Goal: Transaction & Acquisition: Purchase product/service

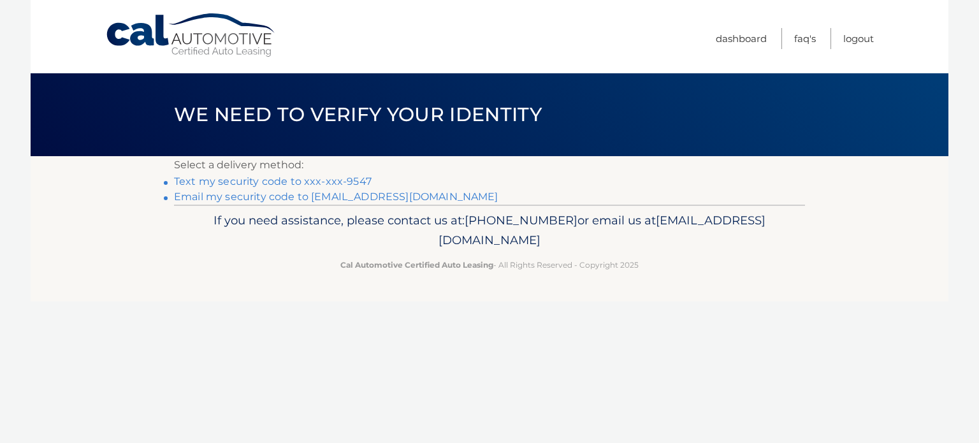
click at [262, 183] on link "Text my security code to xxx-xxx-9547" at bounding box center [273, 181] width 198 height 12
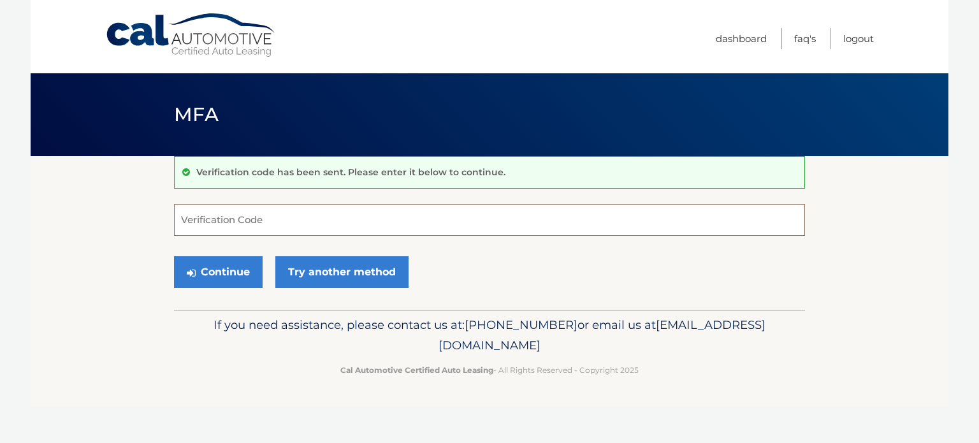
click at [227, 216] on input "Verification Code" at bounding box center [489, 220] width 631 height 32
type input "457710"
click at [224, 270] on button "Continue" at bounding box center [218, 272] width 89 height 32
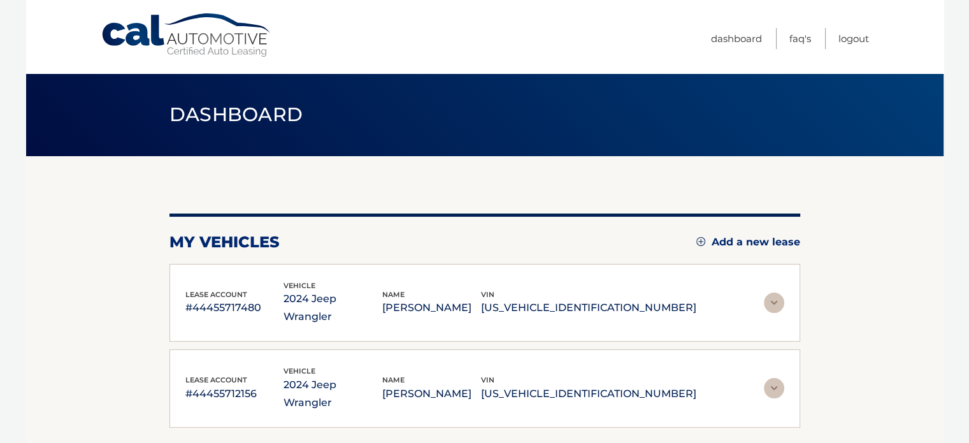
click at [284, 299] on p "#44455717480" at bounding box center [234, 308] width 99 height 18
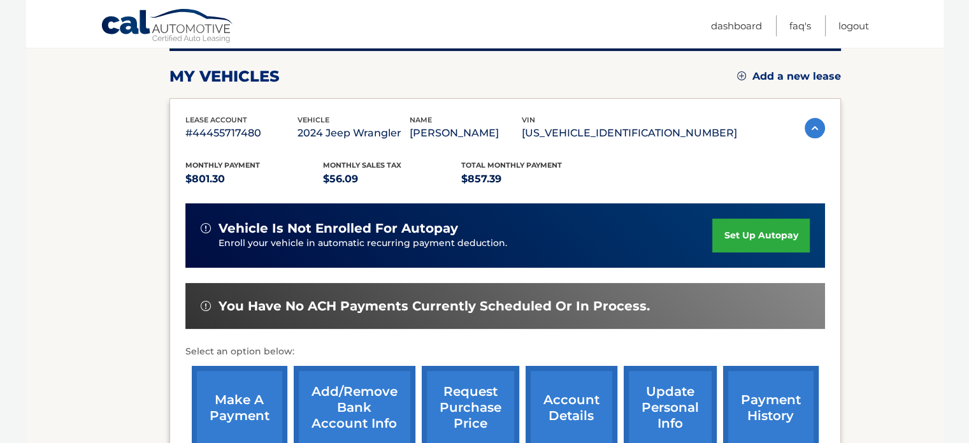
scroll to position [169, 0]
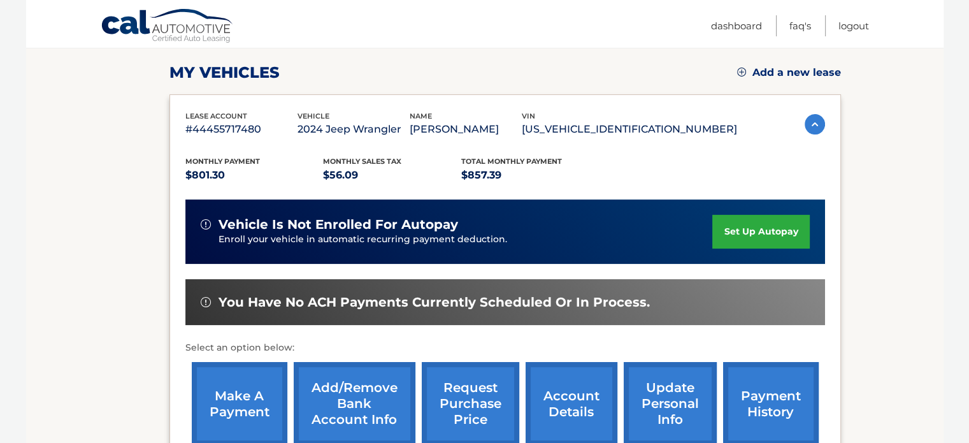
click at [250, 401] on link "make a payment" at bounding box center [240, 403] width 96 height 83
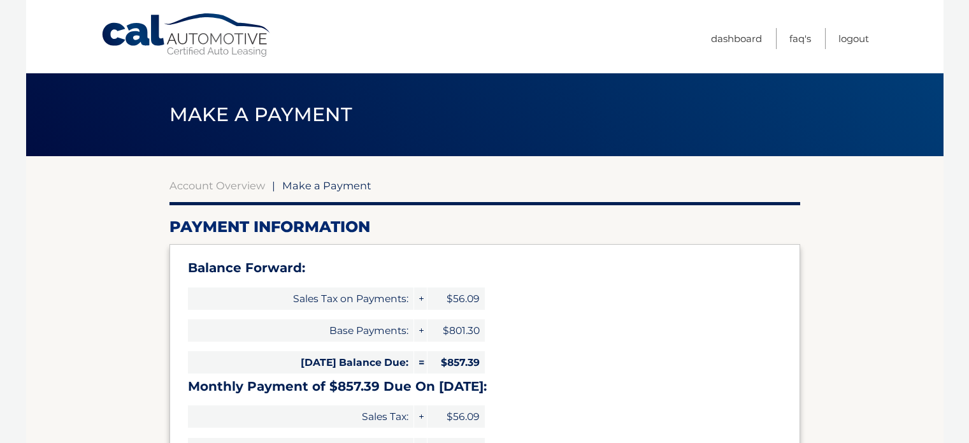
select select "OGY3MGVkNTItZDZiYy00ZjllLTkxZGEtZmU1ZGI3Y2U3YjE1"
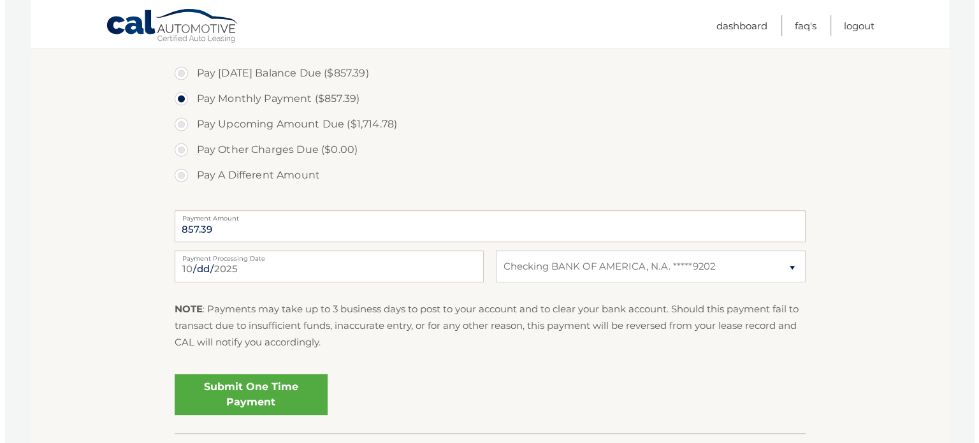
scroll to position [510, 0]
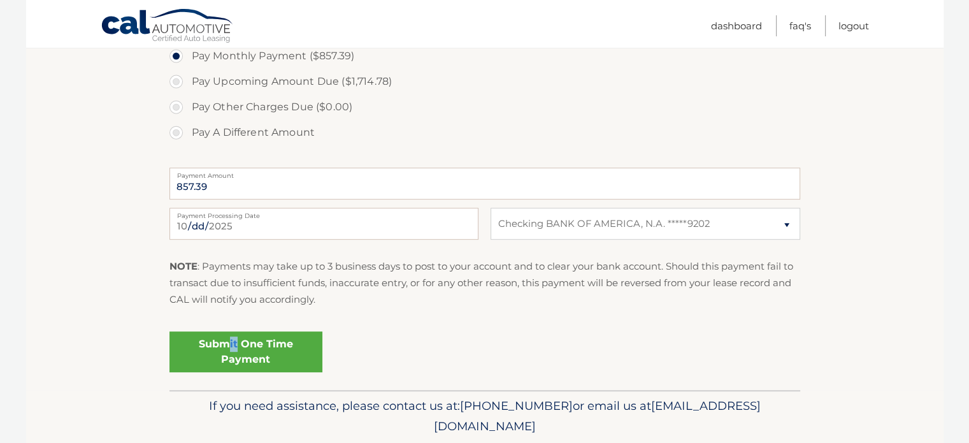
click at [236, 339] on link "Submit One Time Payment" at bounding box center [245, 351] width 153 height 41
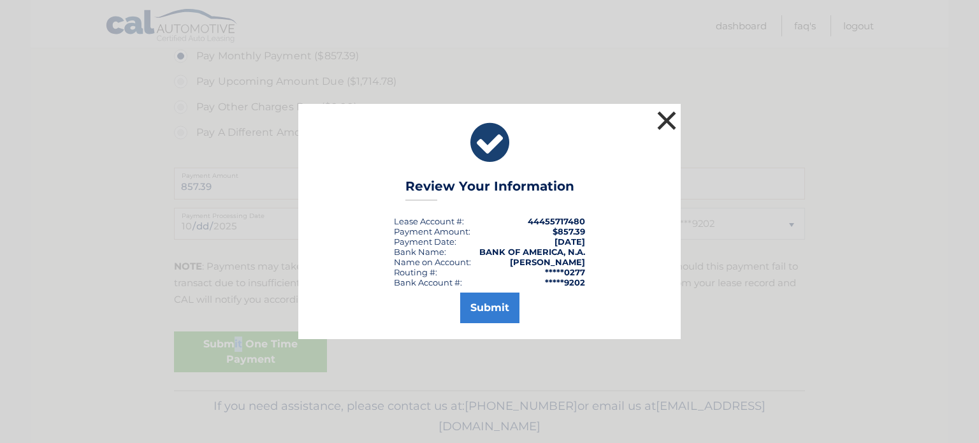
click at [664, 122] on button "×" at bounding box center [666, 120] width 25 height 25
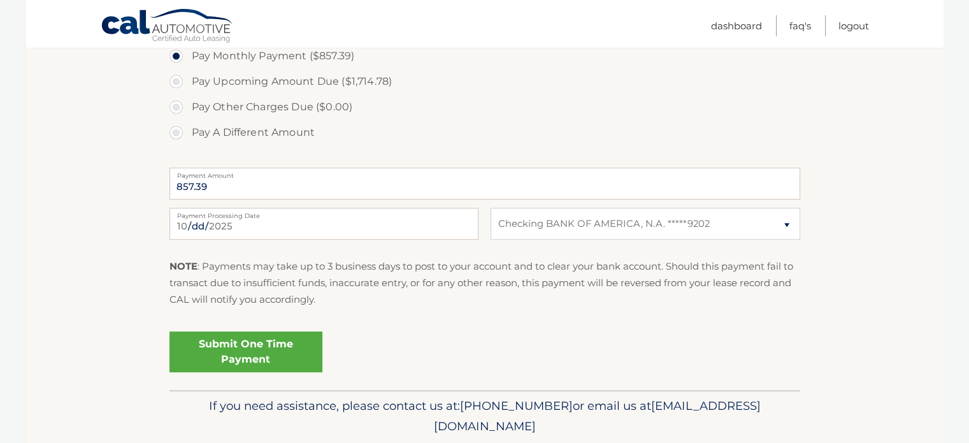
click at [254, 345] on link "Submit One Time Payment" at bounding box center [245, 351] width 153 height 41
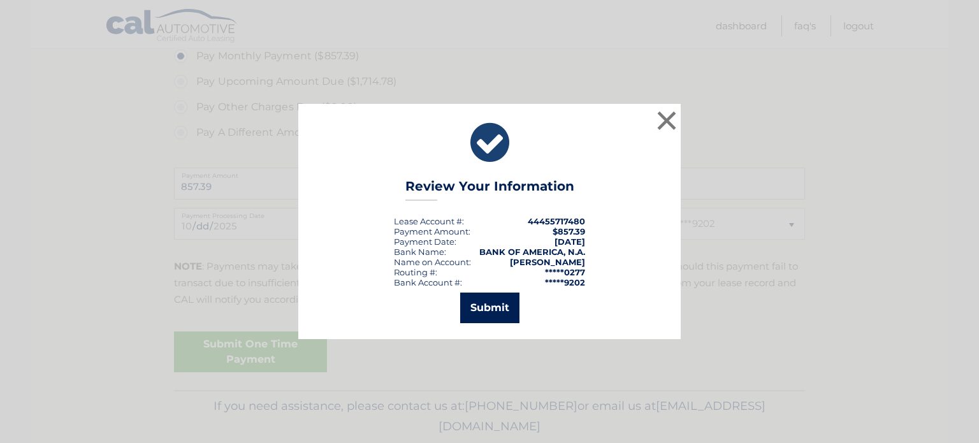
click at [495, 310] on button "Submit" at bounding box center [489, 307] width 59 height 31
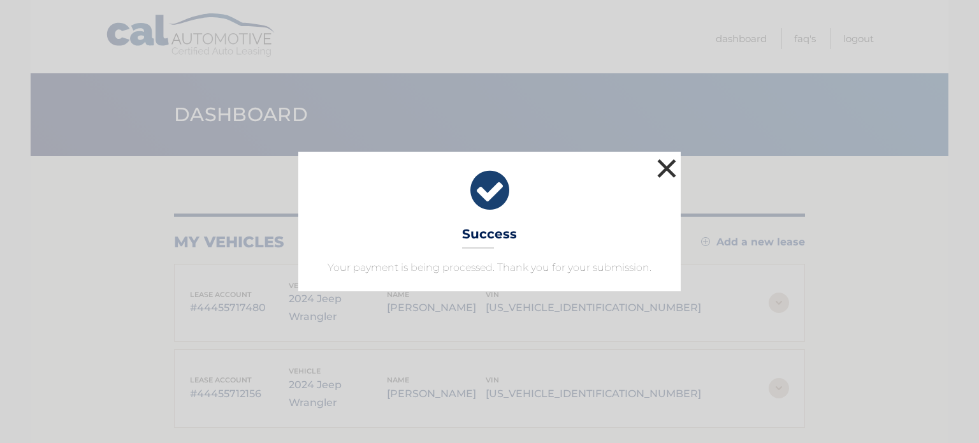
click at [668, 160] on button "×" at bounding box center [666, 167] width 25 height 25
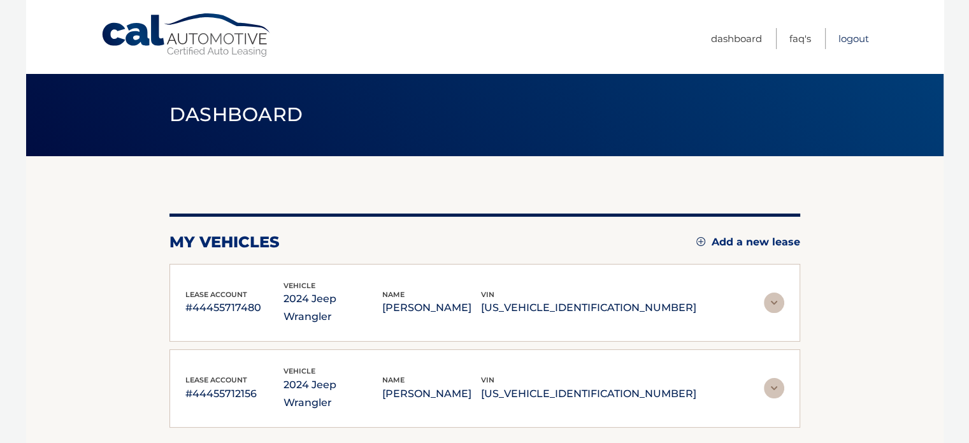
click at [847, 34] on link "Logout" at bounding box center [853, 38] width 31 height 21
